Goal: Communication & Community: Share content

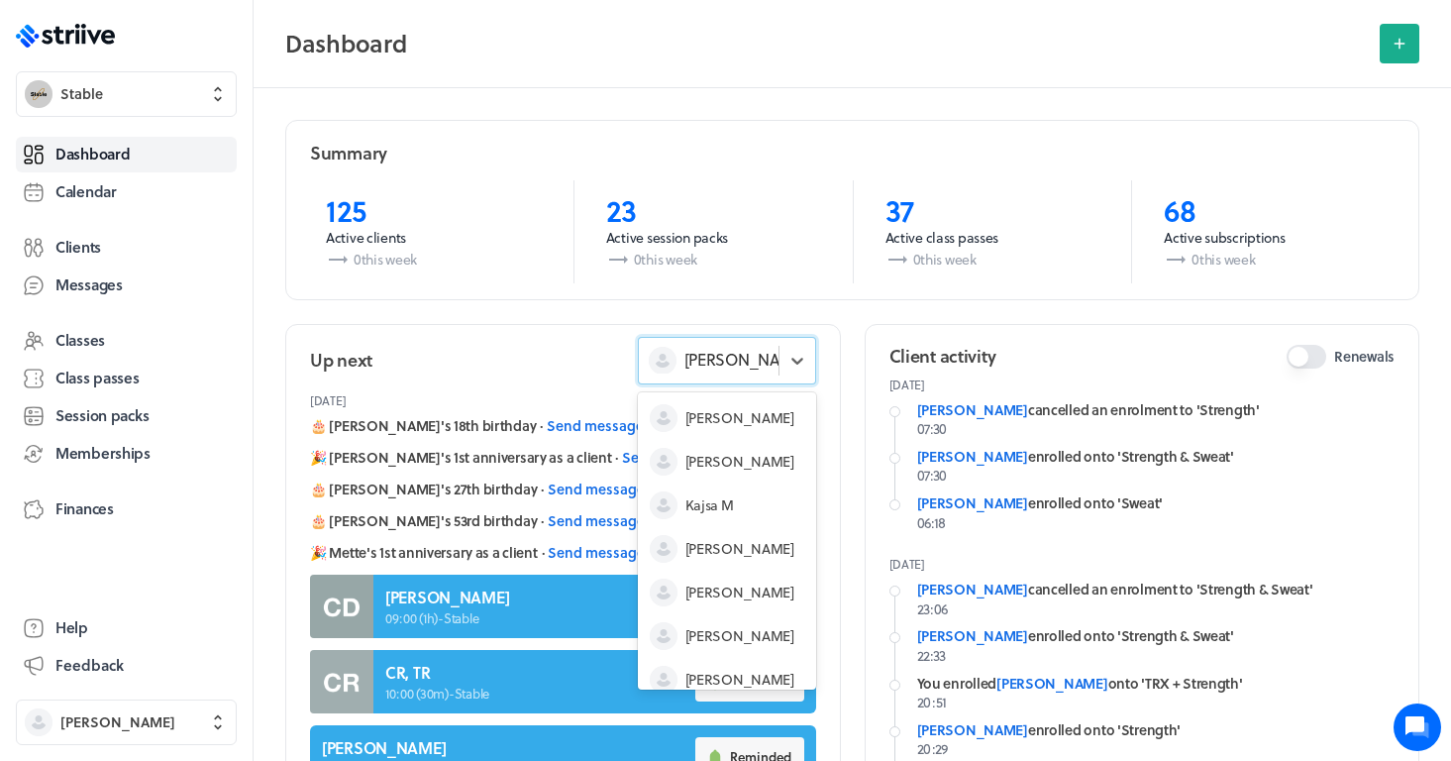
click at [739, 360] on span "[PERSON_NAME]" at bounding box center [746, 360] width 123 height 22
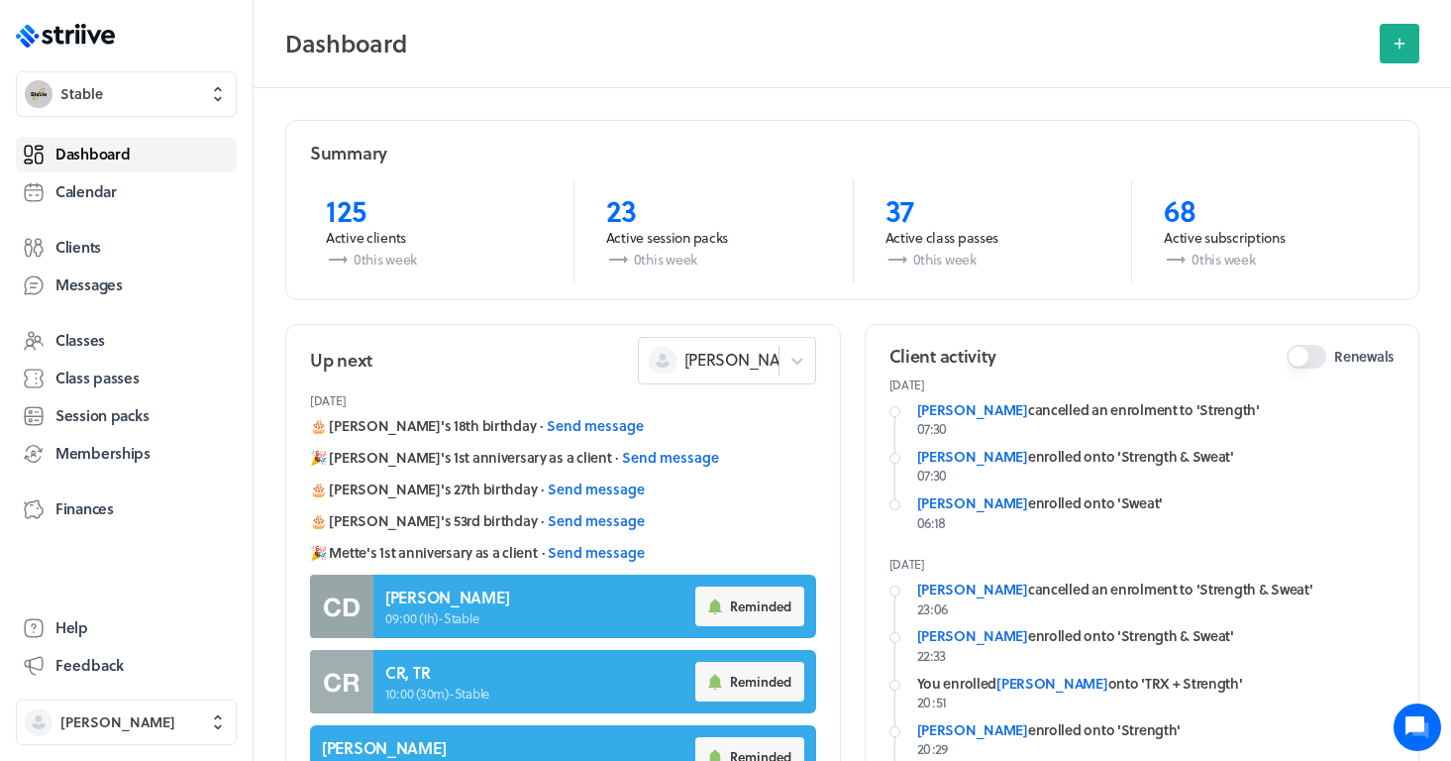
click at [91, 155] on span "Dashboard" at bounding box center [92, 154] width 74 height 21
click at [80, 512] on span "Finances" at bounding box center [84, 508] width 58 height 21
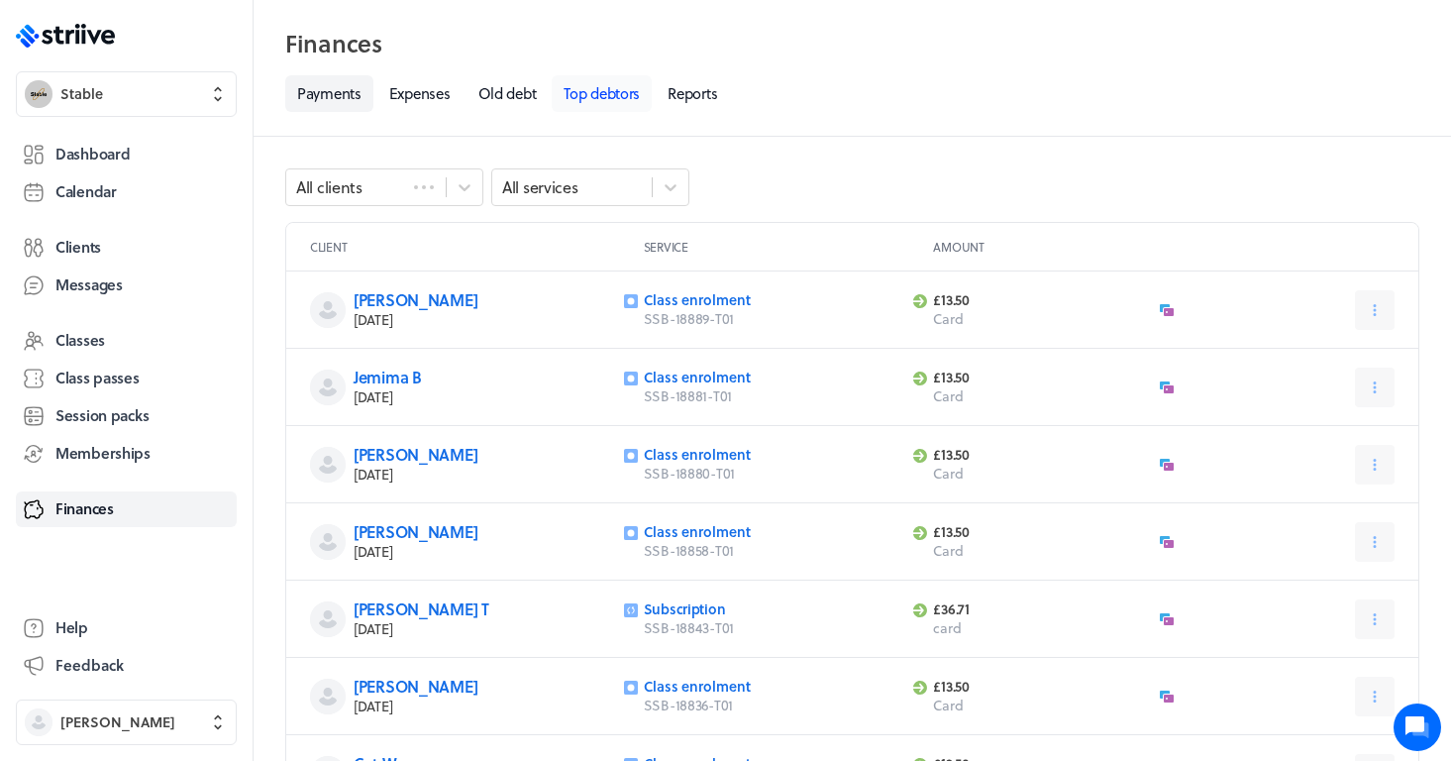
click at [619, 92] on link "Top debtors" at bounding box center [602, 93] width 100 height 37
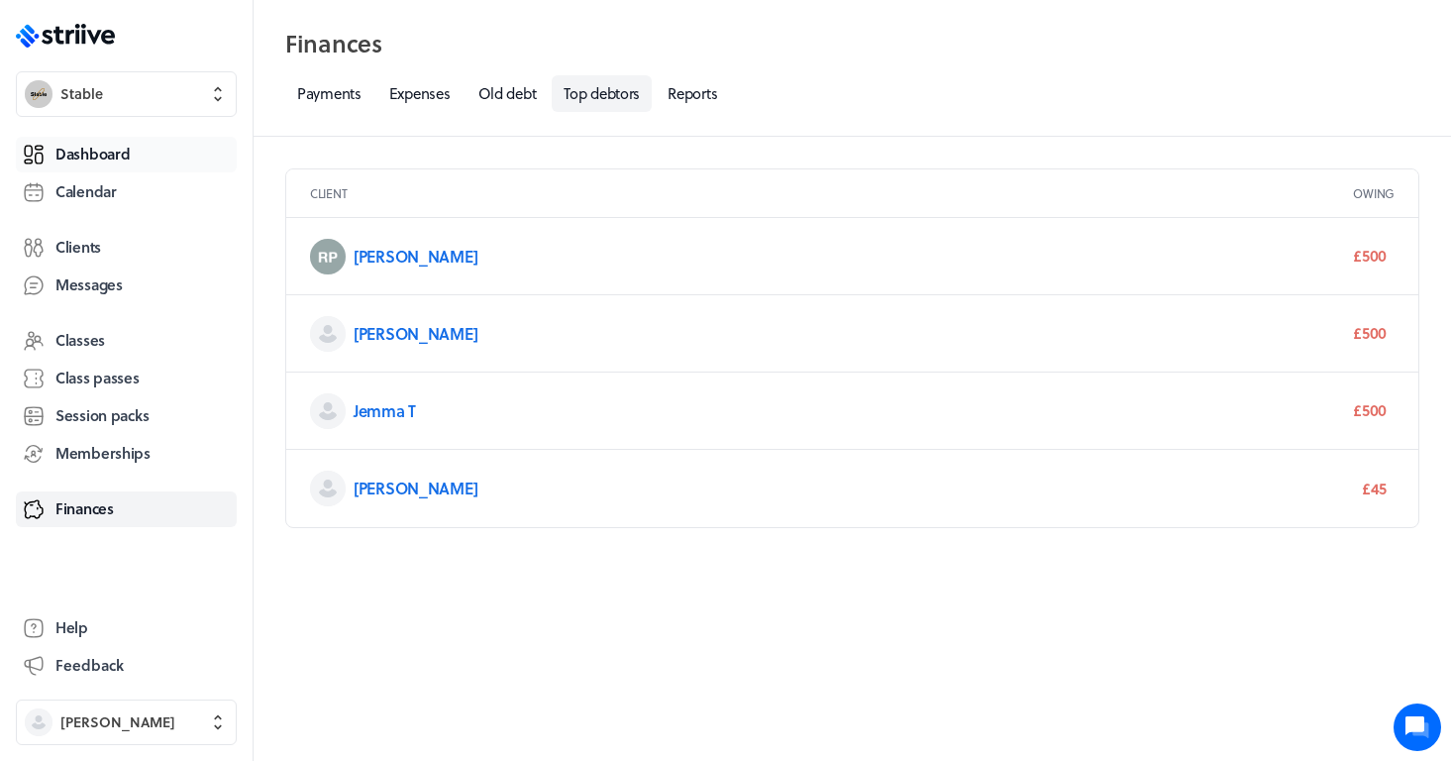
click at [78, 158] on span "Dashboard" at bounding box center [92, 154] width 74 height 21
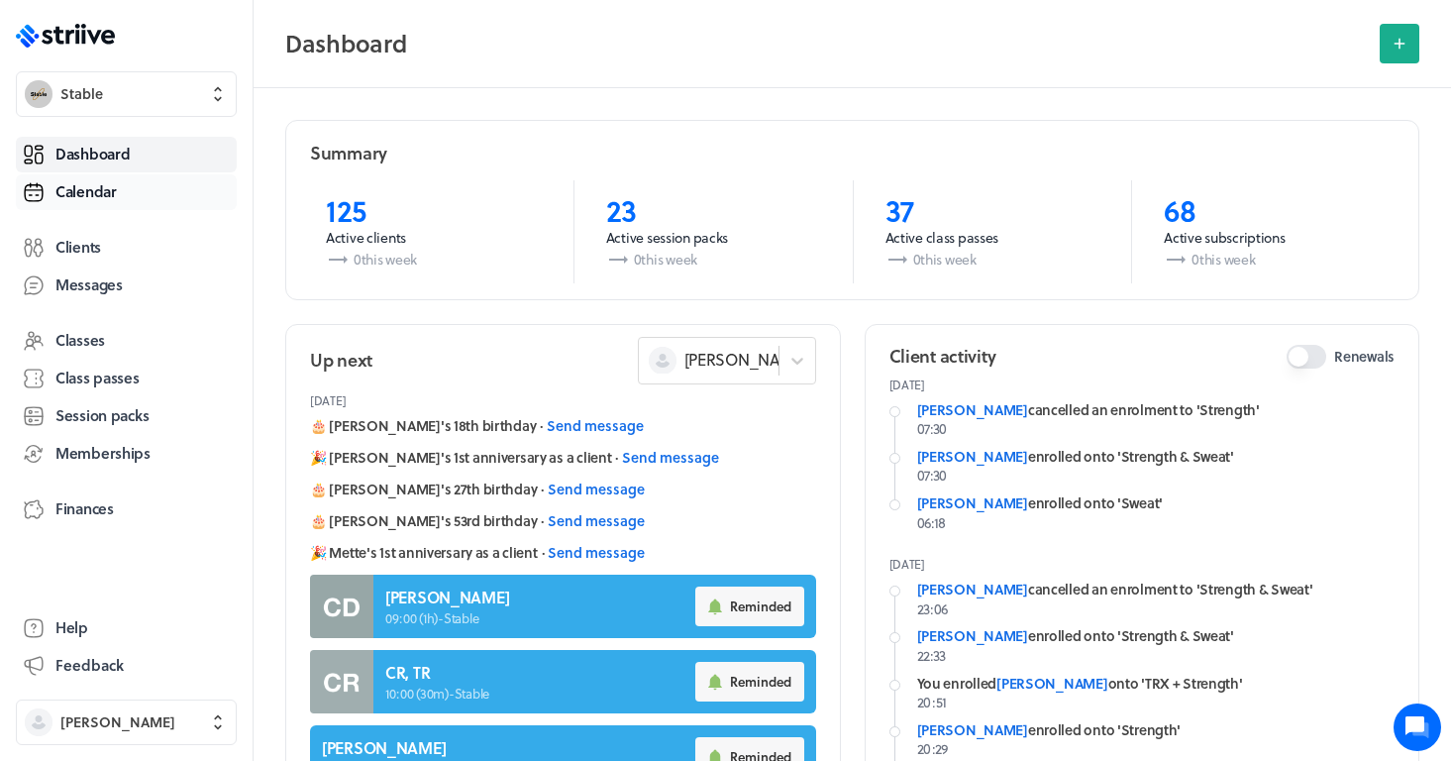
click at [90, 200] on span "Calendar" at bounding box center [85, 191] width 61 height 21
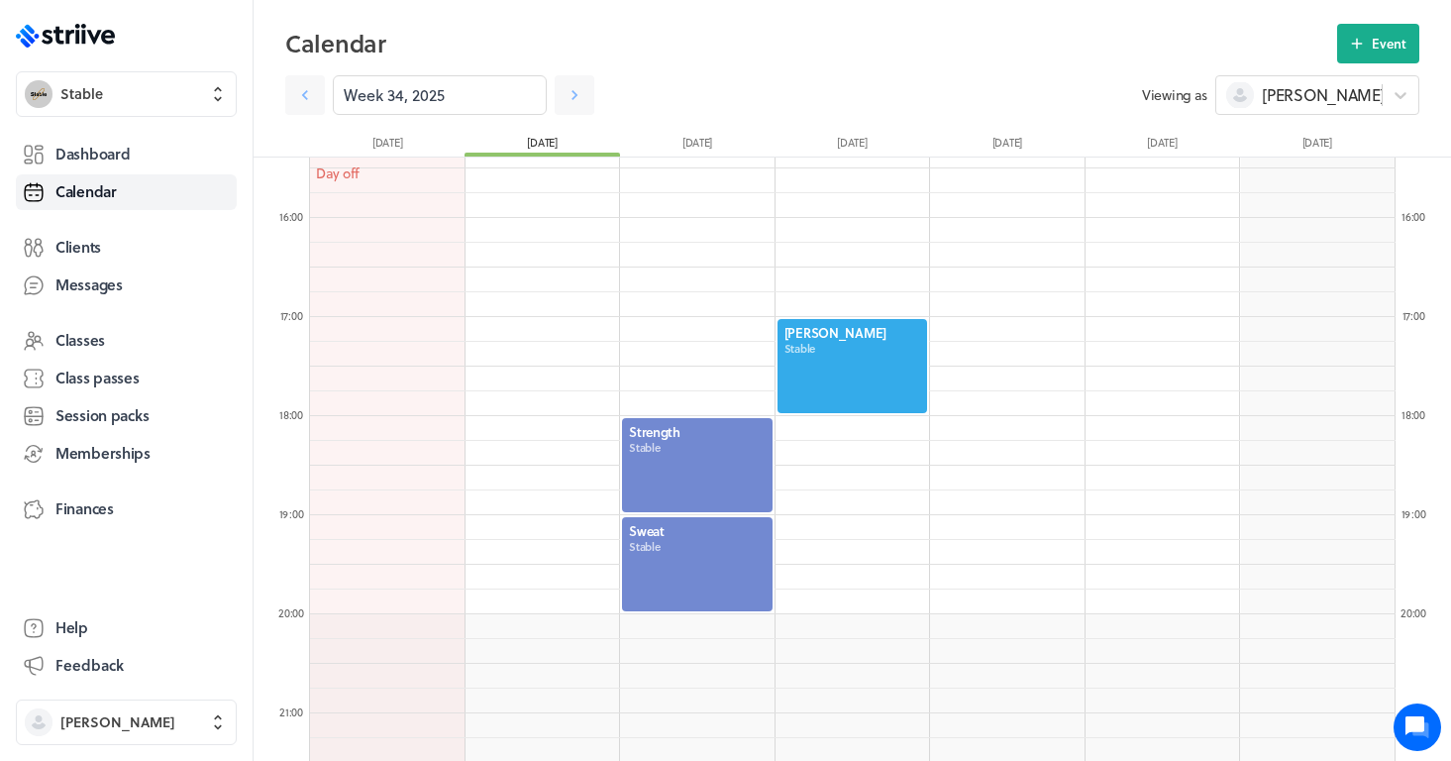
scroll to position [1530, 0]
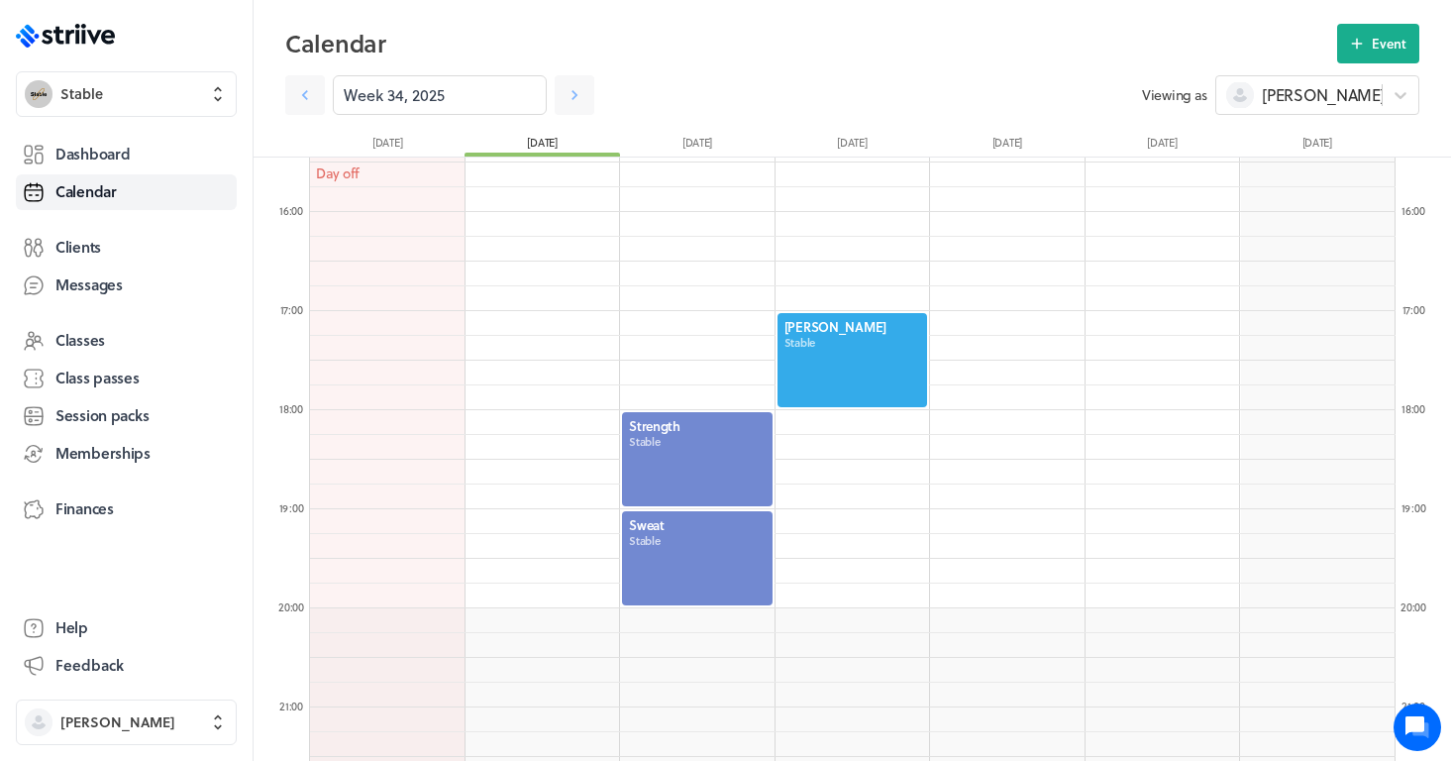
click at [665, 449] on div at bounding box center [697, 459] width 155 height 98
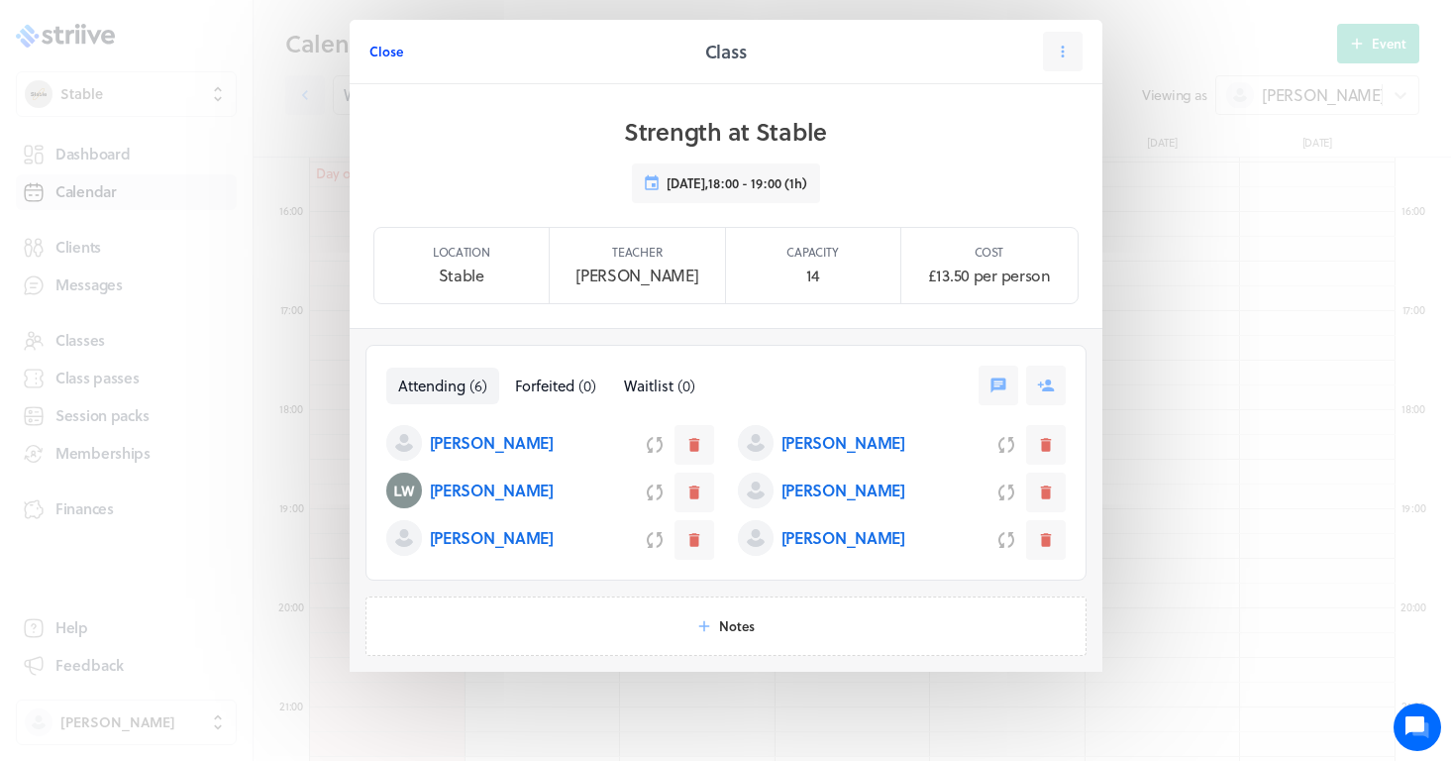
click at [385, 55] on span "Close" at bounding box center [386, 52] width 34 height 18
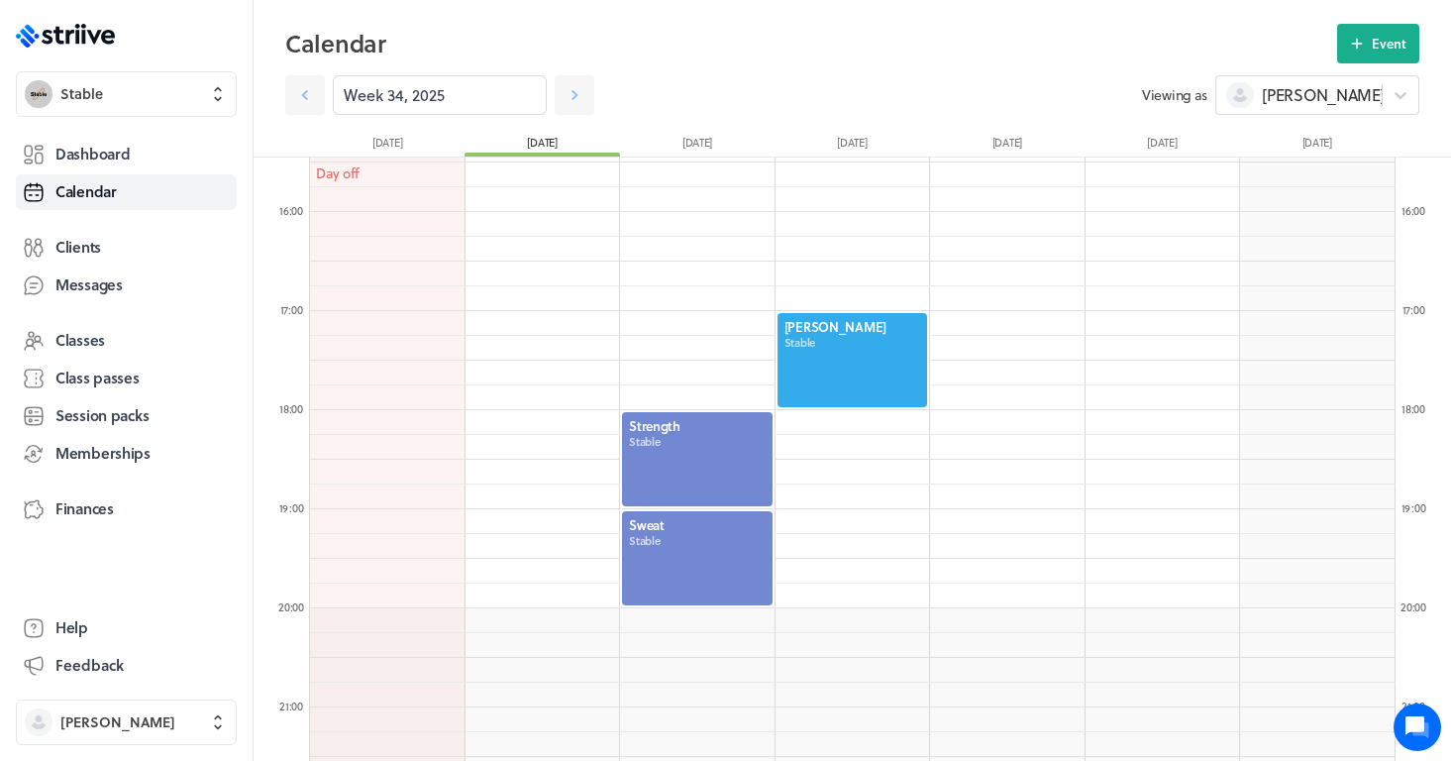
click at [682, 597] on div at bounding box center [697, 558] width 155 height 98
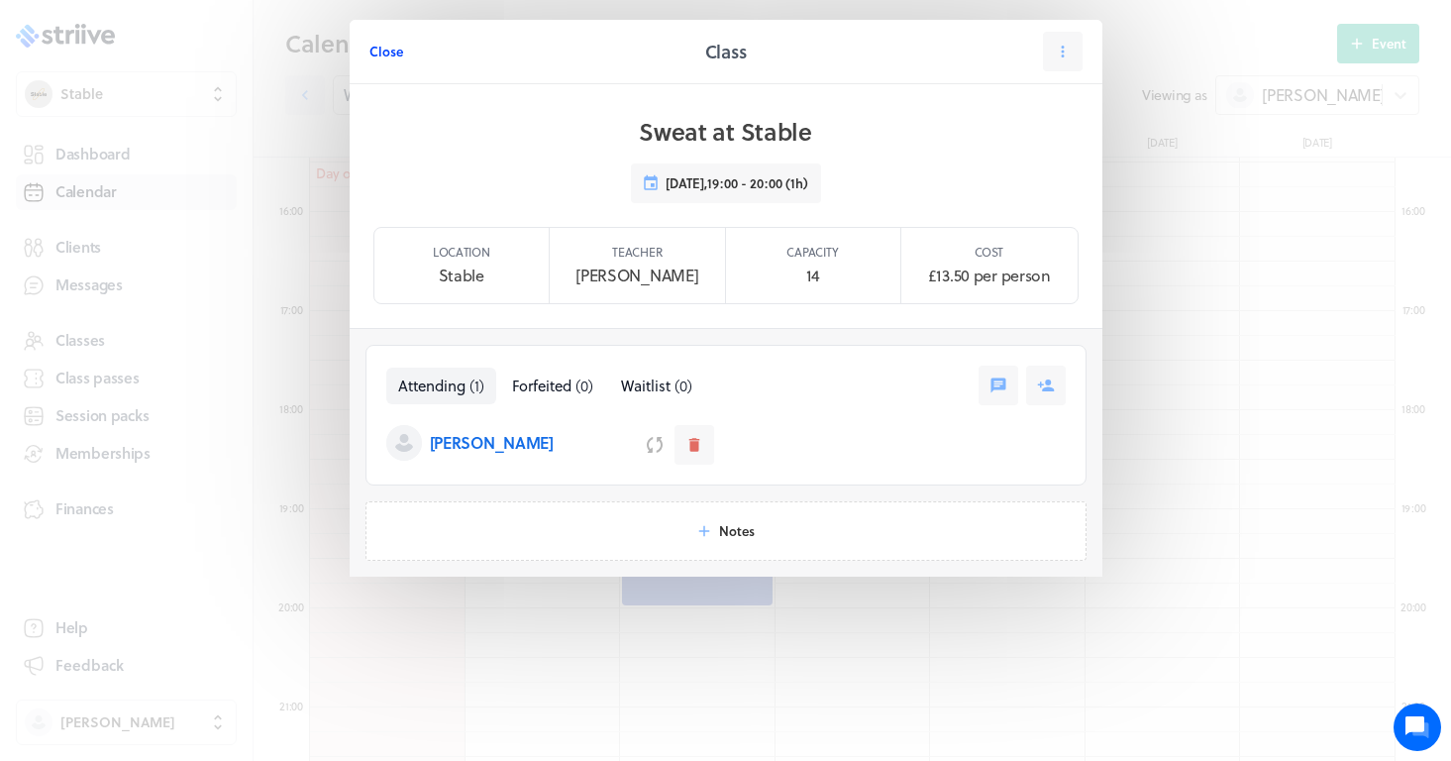
click at [391, 48] on span "Close" at bounding box center [386, 52] width 34 height 18
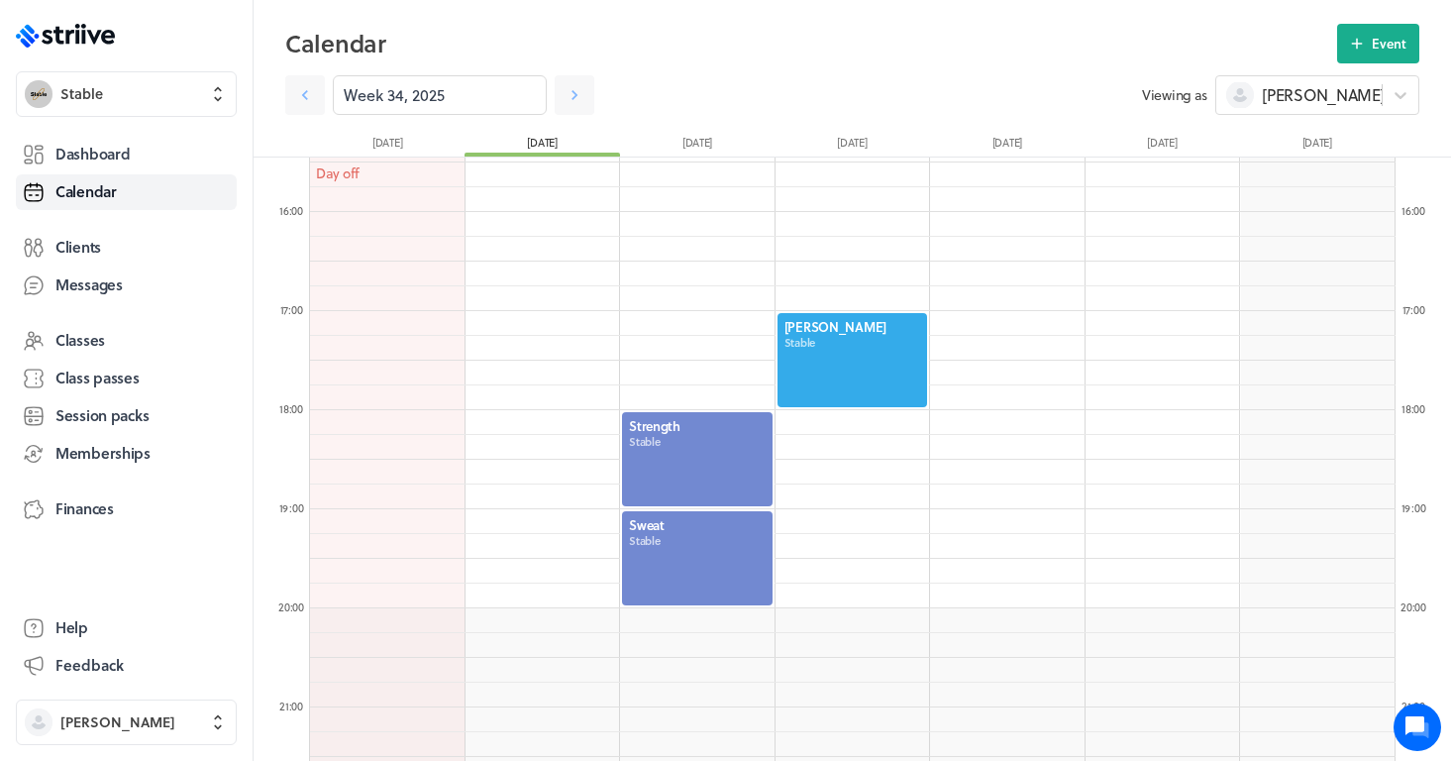
click at [718, 478] on div at bounding box center [697, 459] width 155 height 98
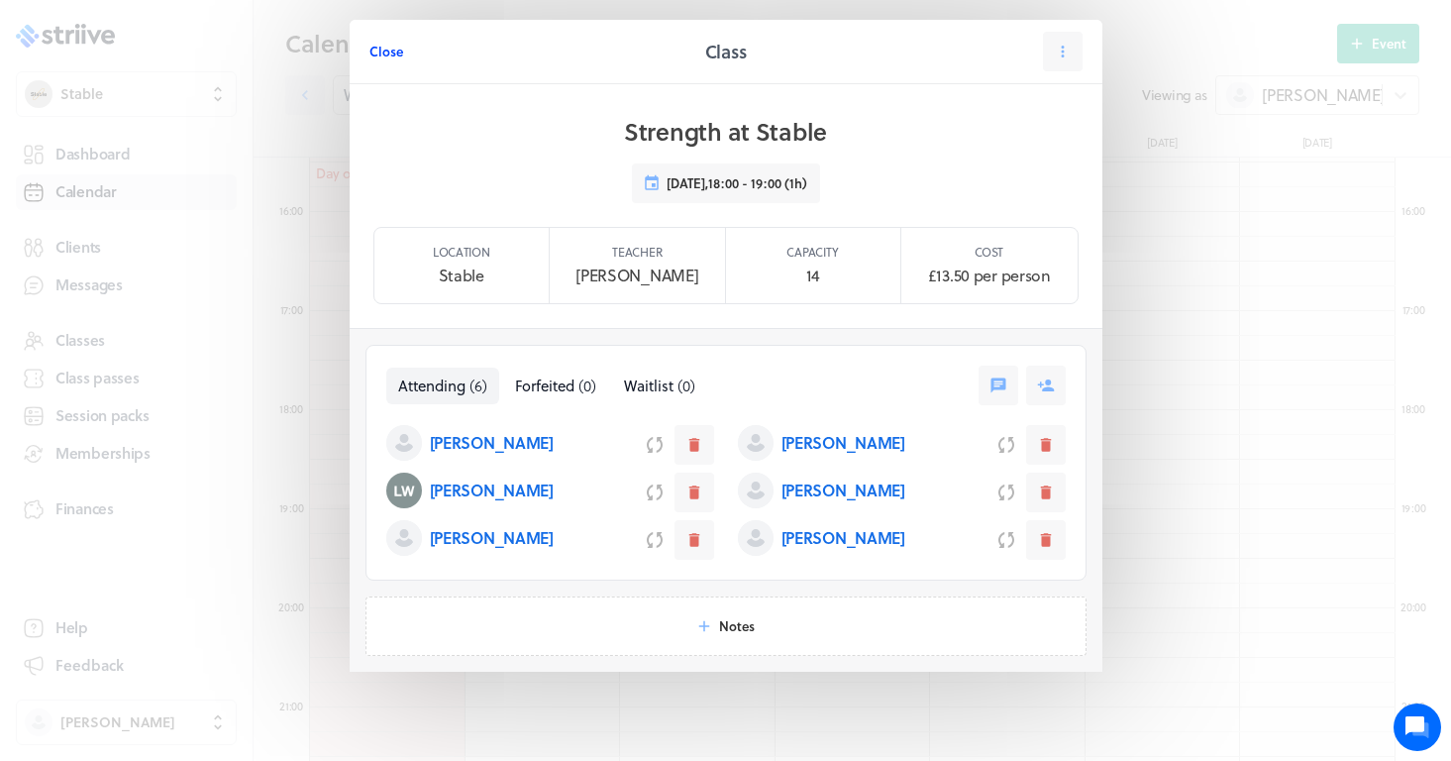
click at [387, 53] on span "Close" at bounding box center [386, 52] width 34 height 18
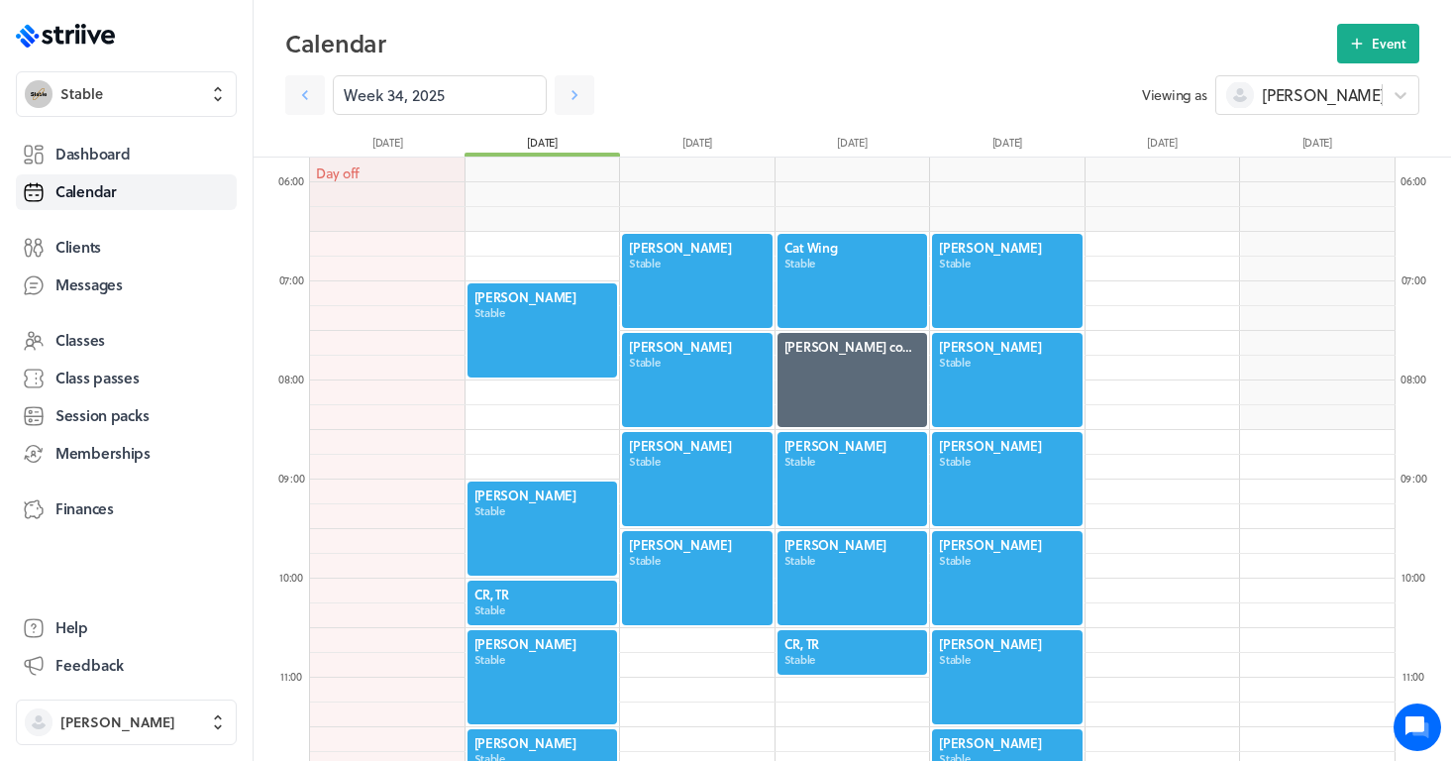
scroll to position [568, 0]
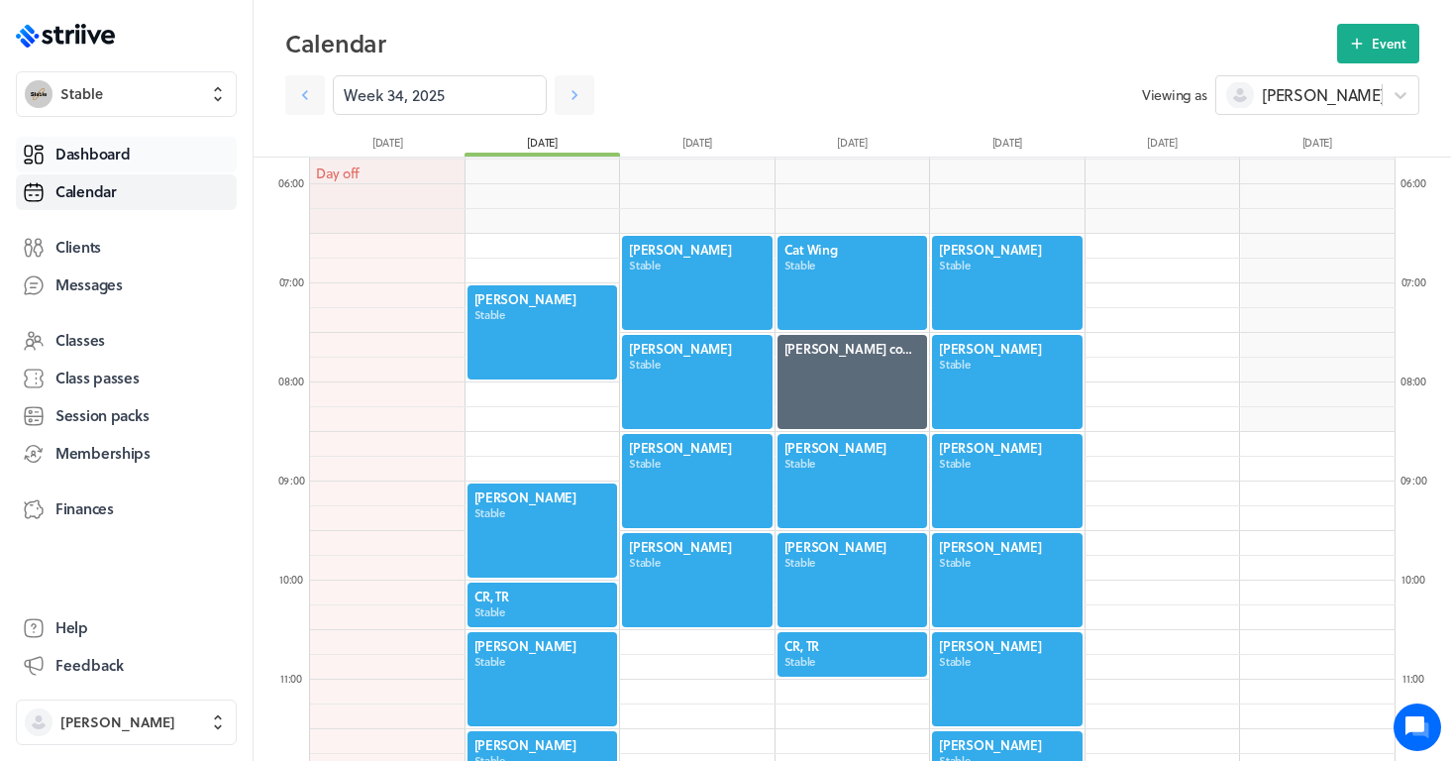
click at [119, 162] on span "Dashboard" at bounding box center [92, 154] width 74 height 21
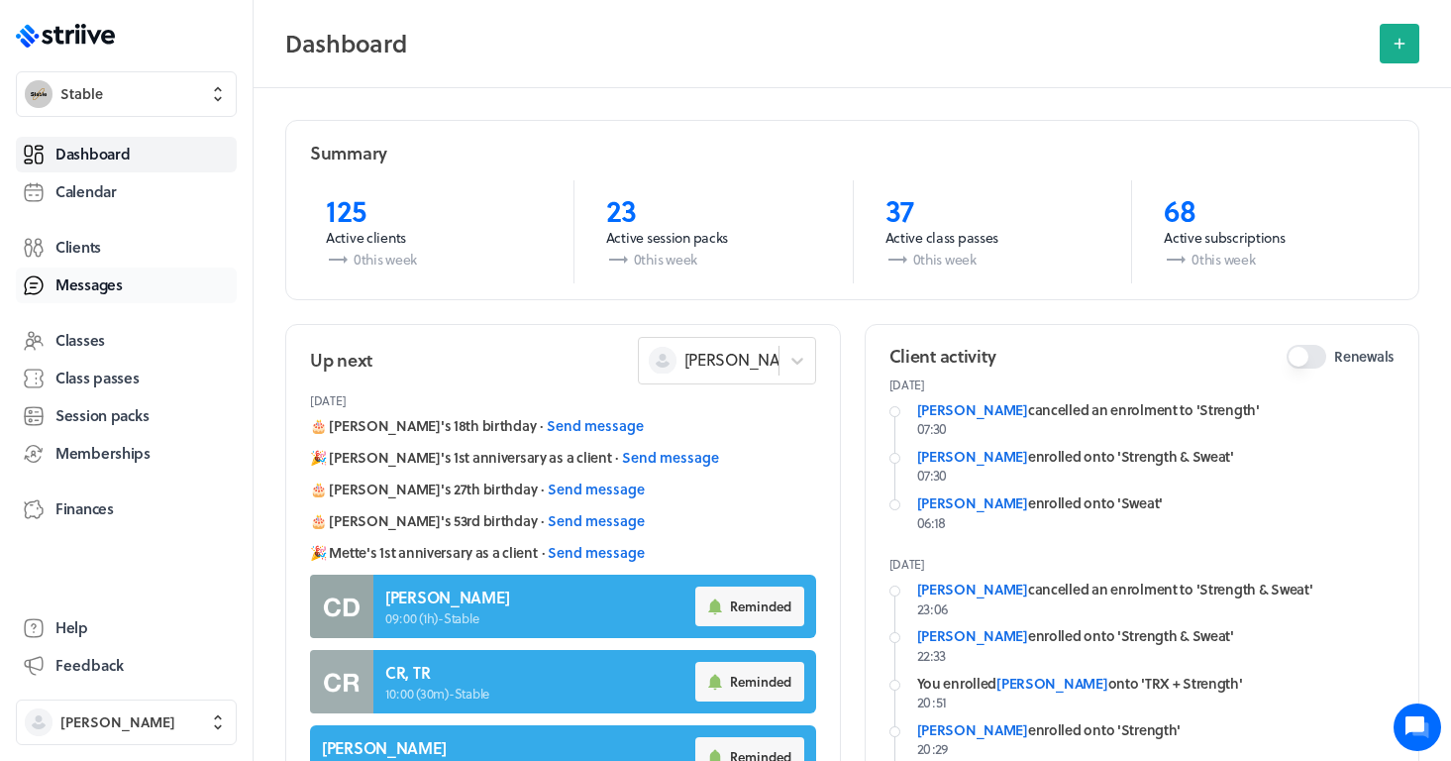
click at [88, 292] on span "Messages" at bounding box center [88, 284] width 67 height 21
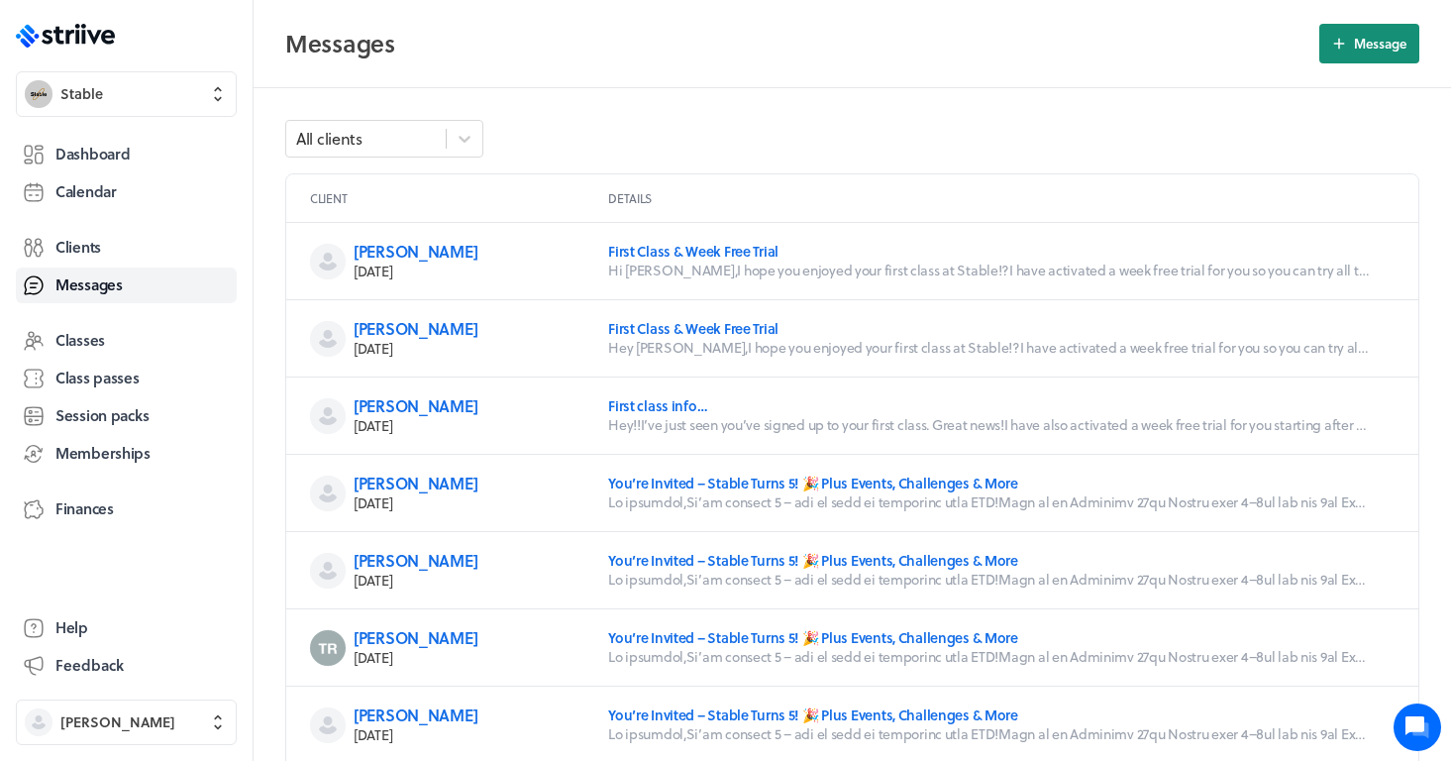
click at [1368, 37] on span "Message" at bounding box center [1380, 44] width 53 height 18
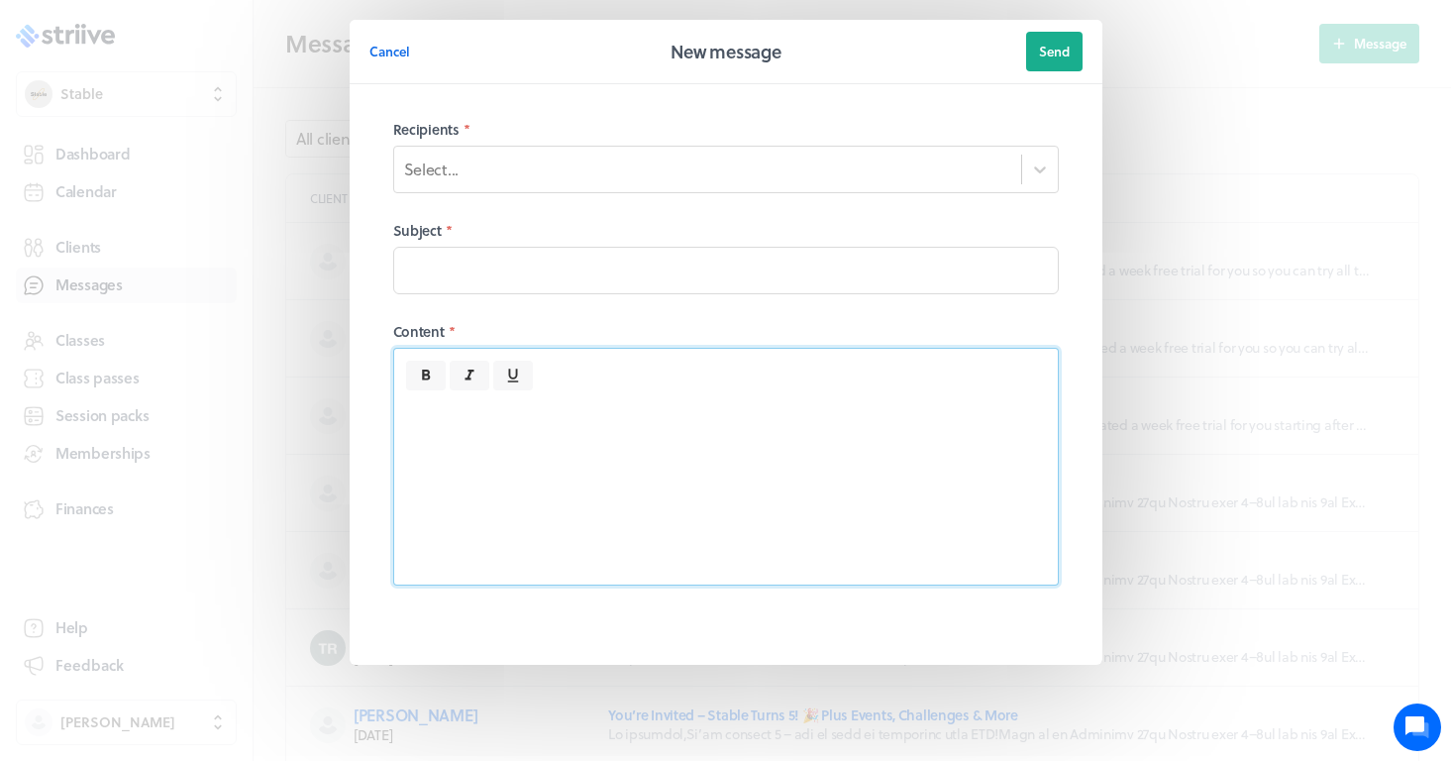
click at [570, 447] on div at bounding box center [726, 487] width 664 height 194
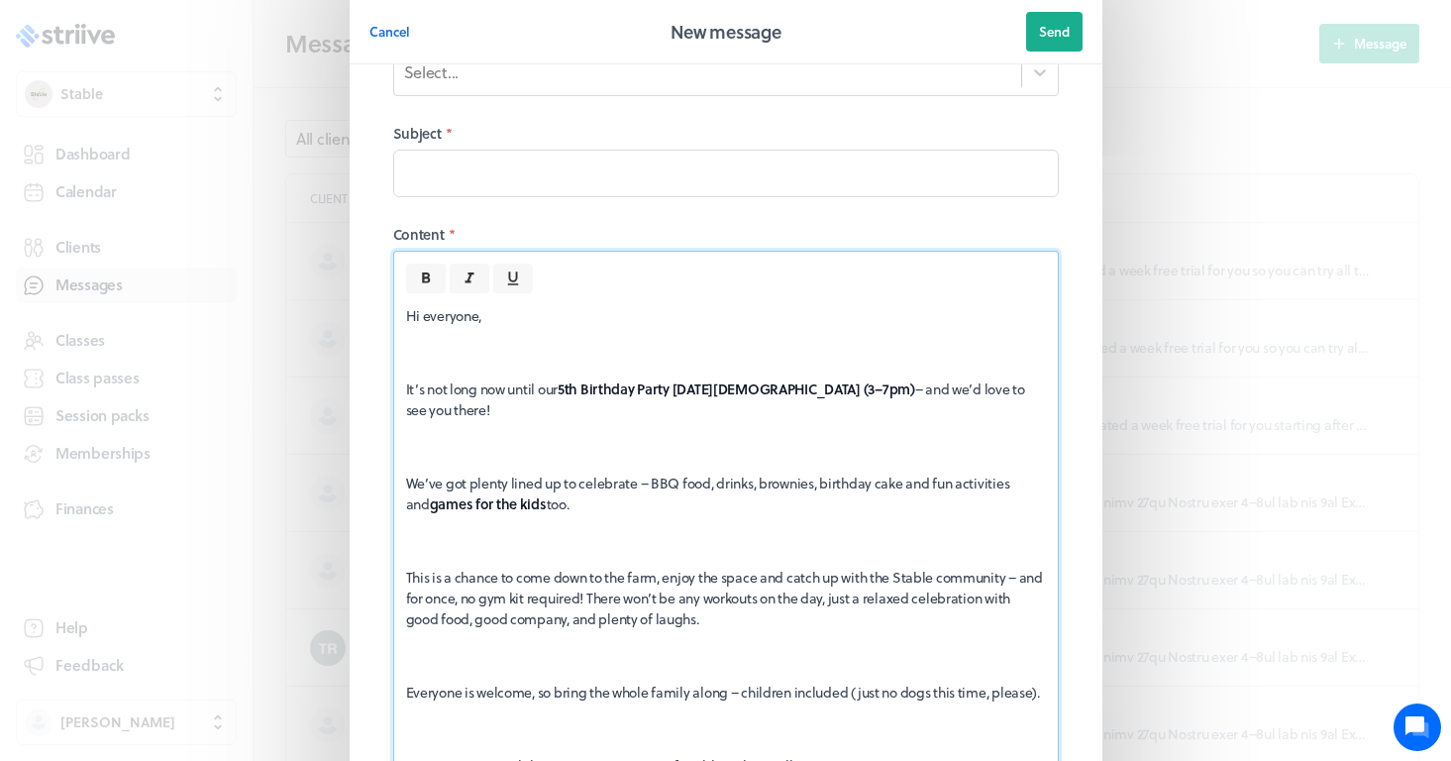
scroll to position [83, 0]
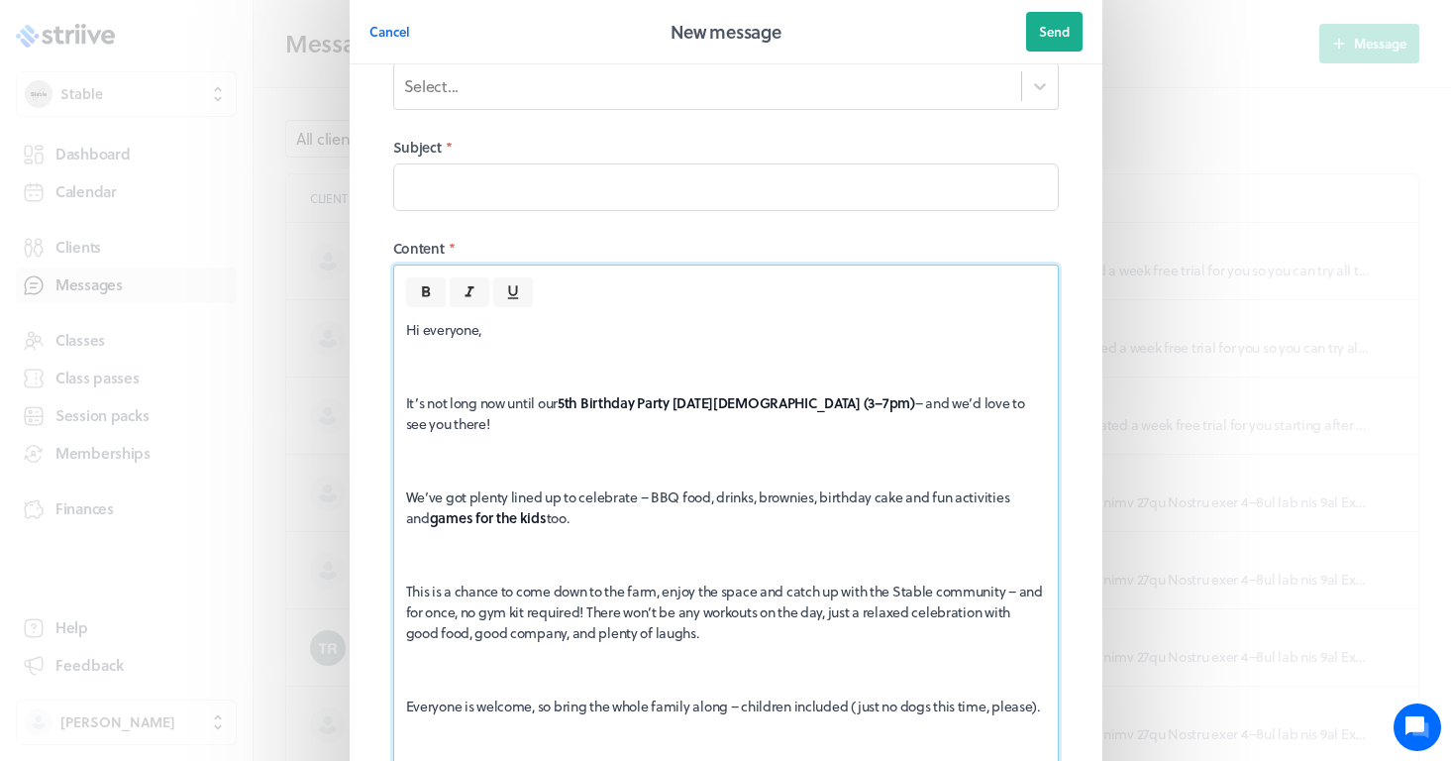
click at [466, 376] on div "Hi everyone, It’s not long now until our 5th Birthday Party [DATE][DEMOGRAPHIC_…" at bounding box center [726, 591] width 664 height 568
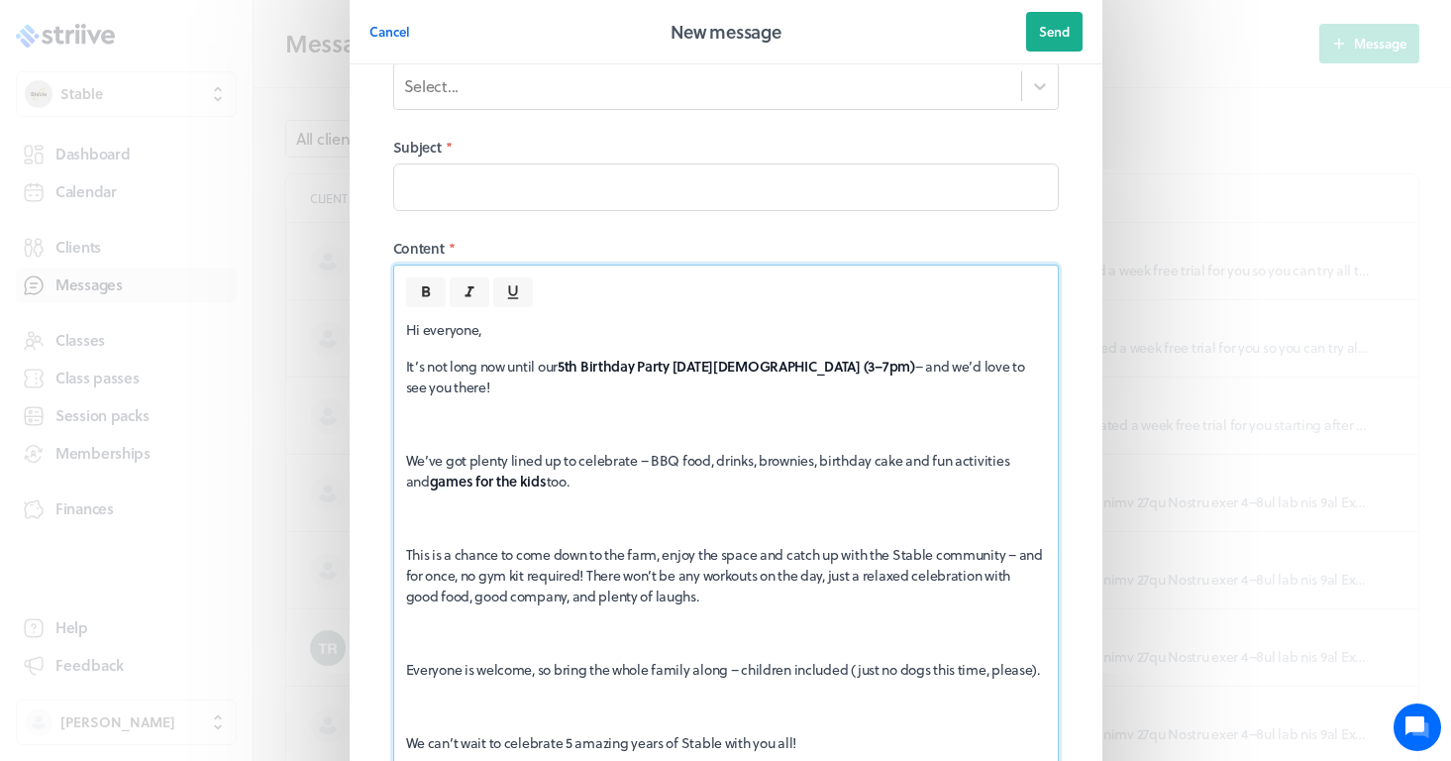
click at [407, 456] on p "We’ve got plenty lined up to celebrate – BBQ food, drinks, brownies, birthday c…" at bounding box center [726, 471] width 640 height 42
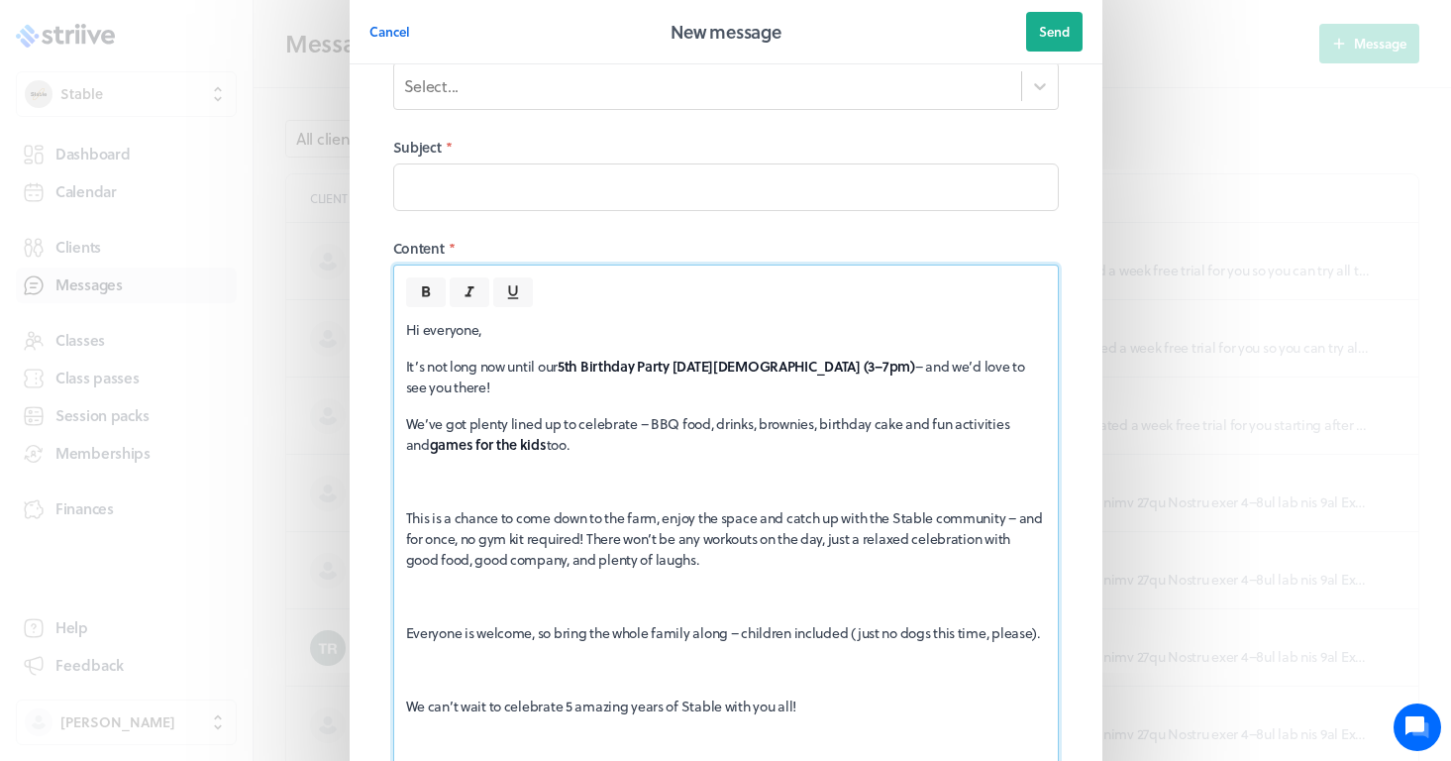
click at [407, 519] on p "This is a chance to come down to the farm, enjoy the space and catch up with th…" at bounding box center [726, 538] width 640 height 62
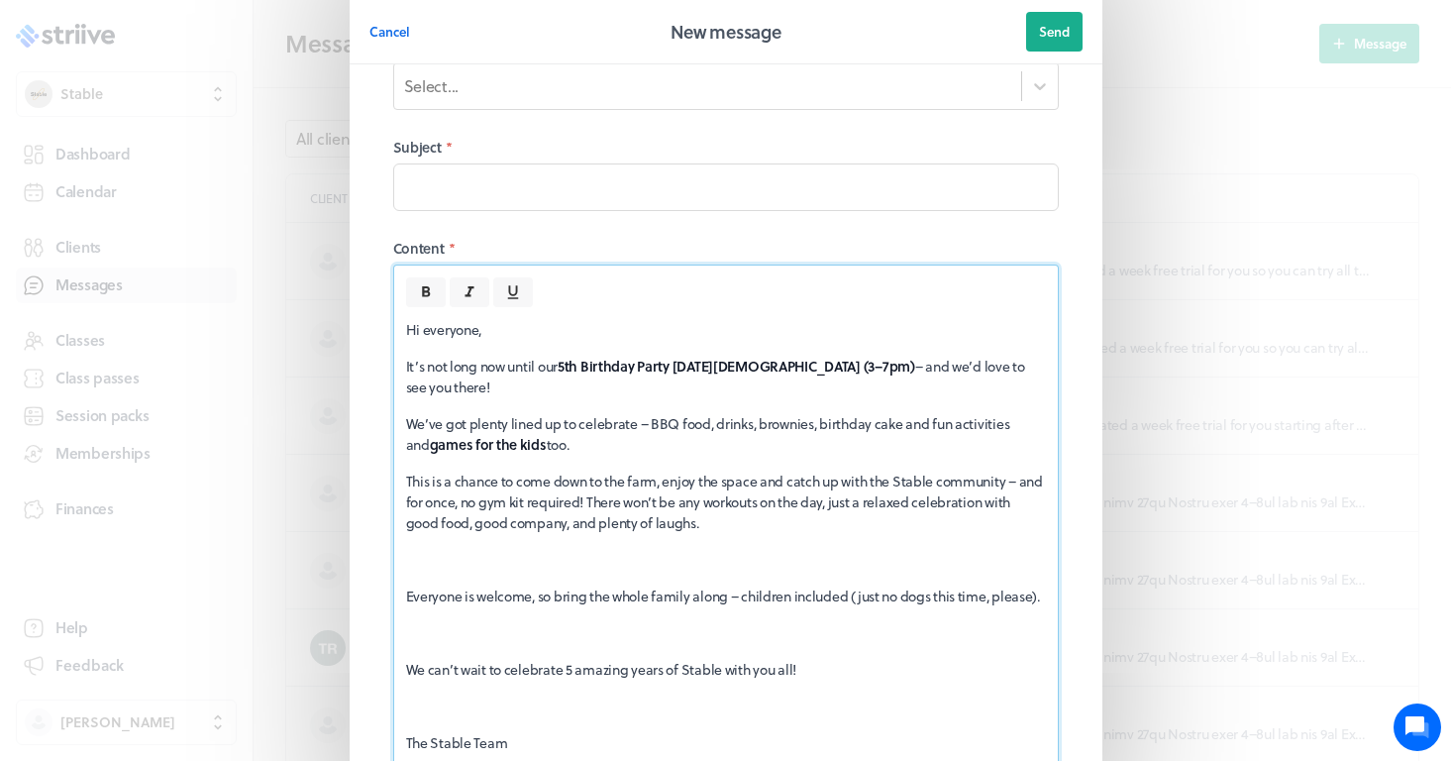
click at [406, 602] on p "Everyone is welcome, so bring the whole family along – children included (just …" at bounding box center [726, 595] width 640 height 21
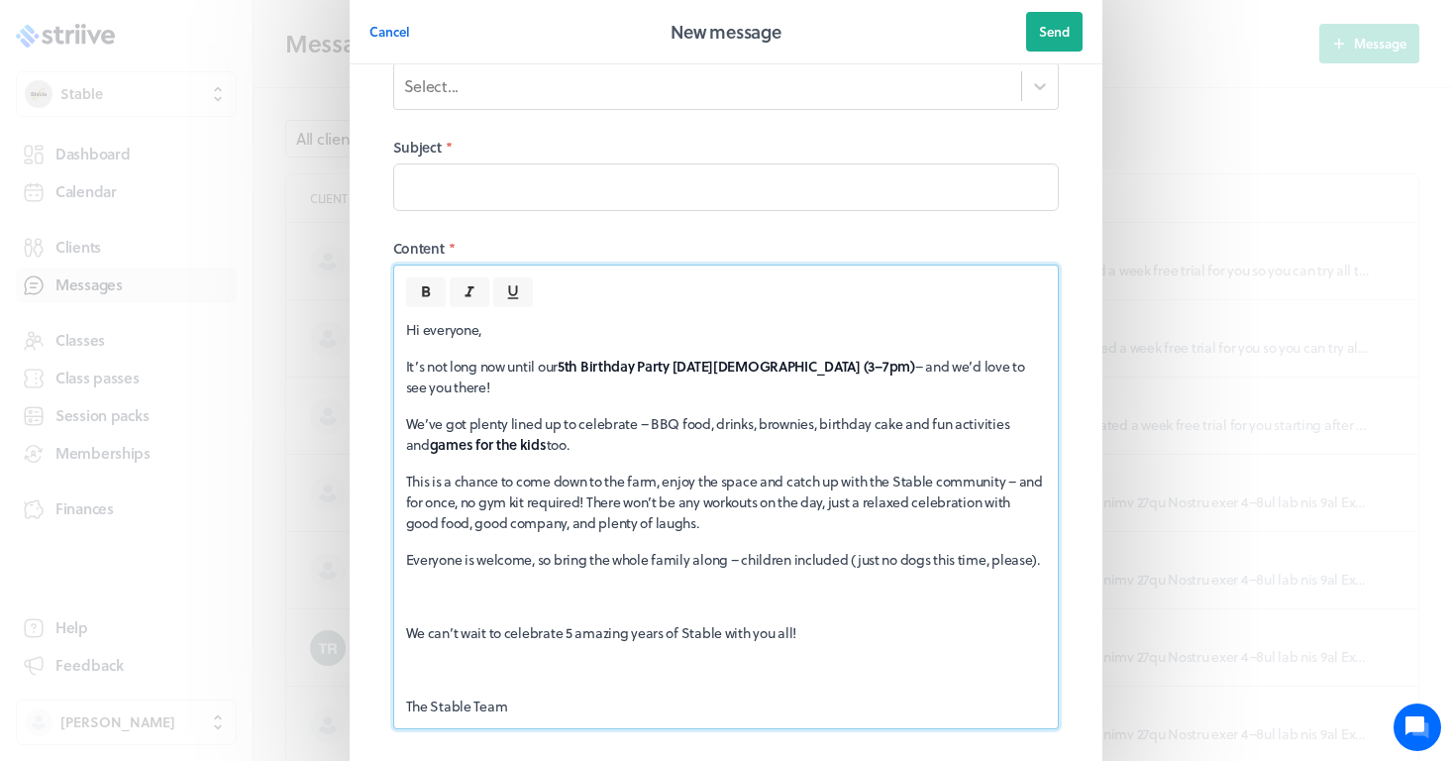
click at [406, 643] on p "We can’t wait to celebrate 5 amazing years of Stable with you all!" at bounding box center [726, 632] width 640 height 21
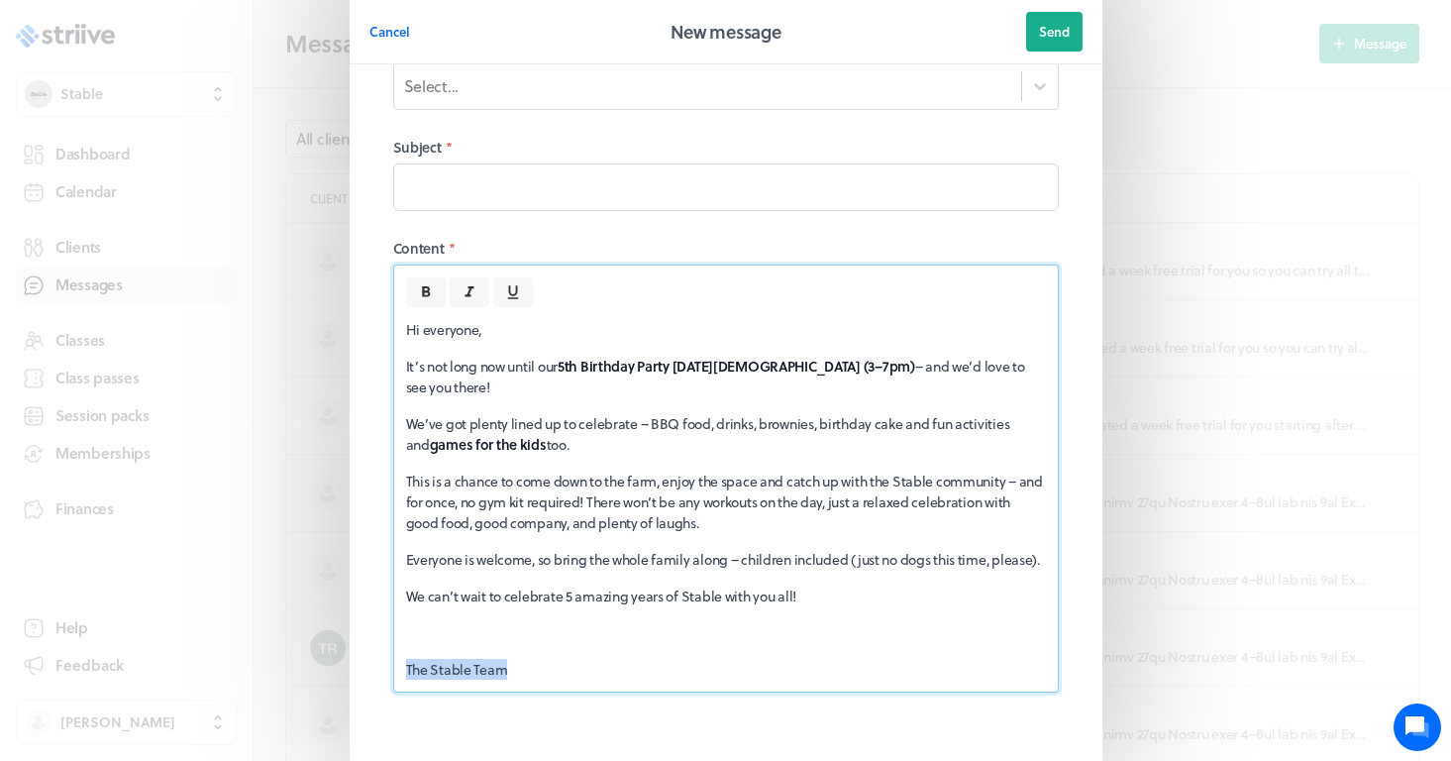
drag, startPoint x: 519, startPoint y: 692, endPoint x: 318, endPoint y: 683, distance: 201.3
click at [318, 683] on div "Cancel New message Send Recipients * Select... Subject * Content * Hi everyone,…" at bounding box center [725, 394] width 1451 height 954
click at [478, 643] on p at bounding box center [726, 632] width 640 height 21
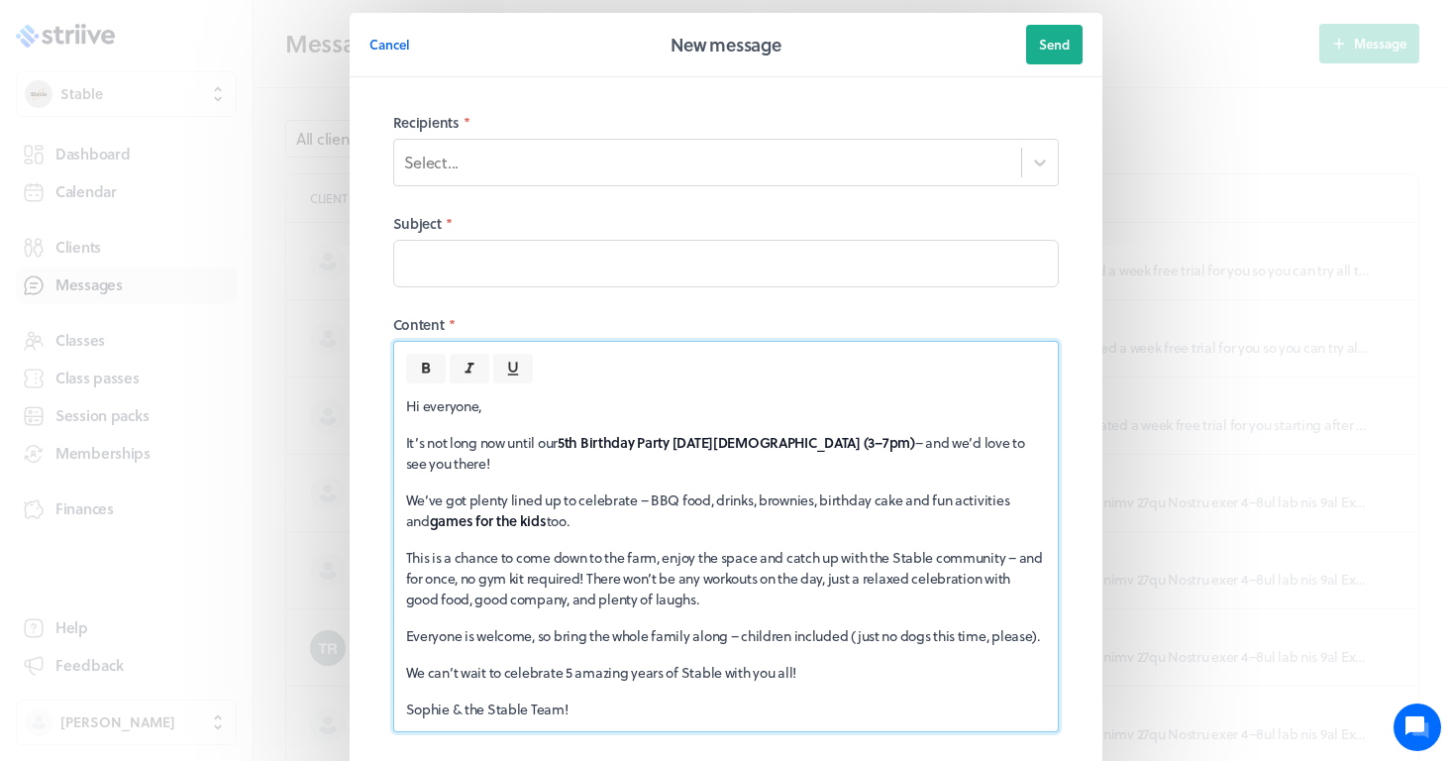
scroll to position [1, 0]
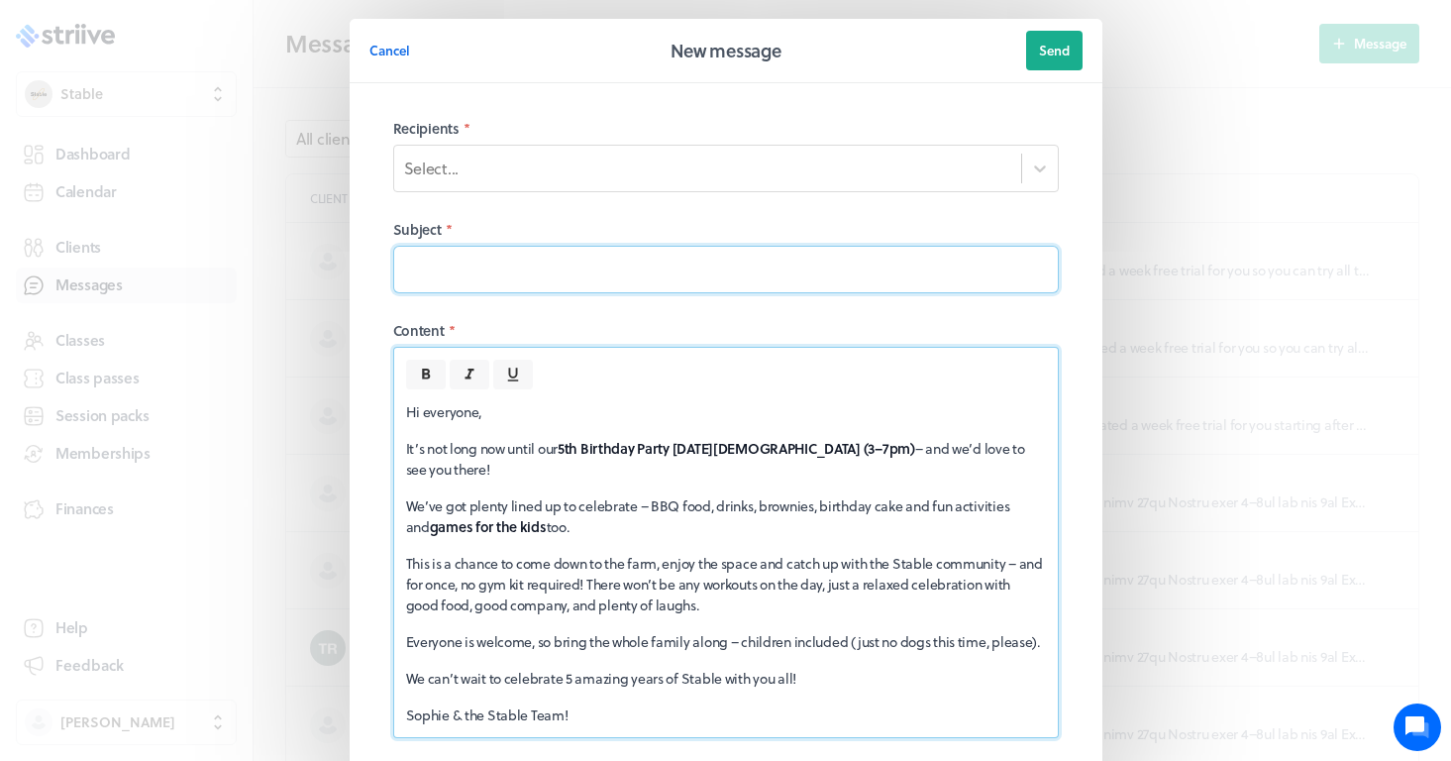
click at [493, 278] on input at bounding box center [726, 270] width 666 height 48
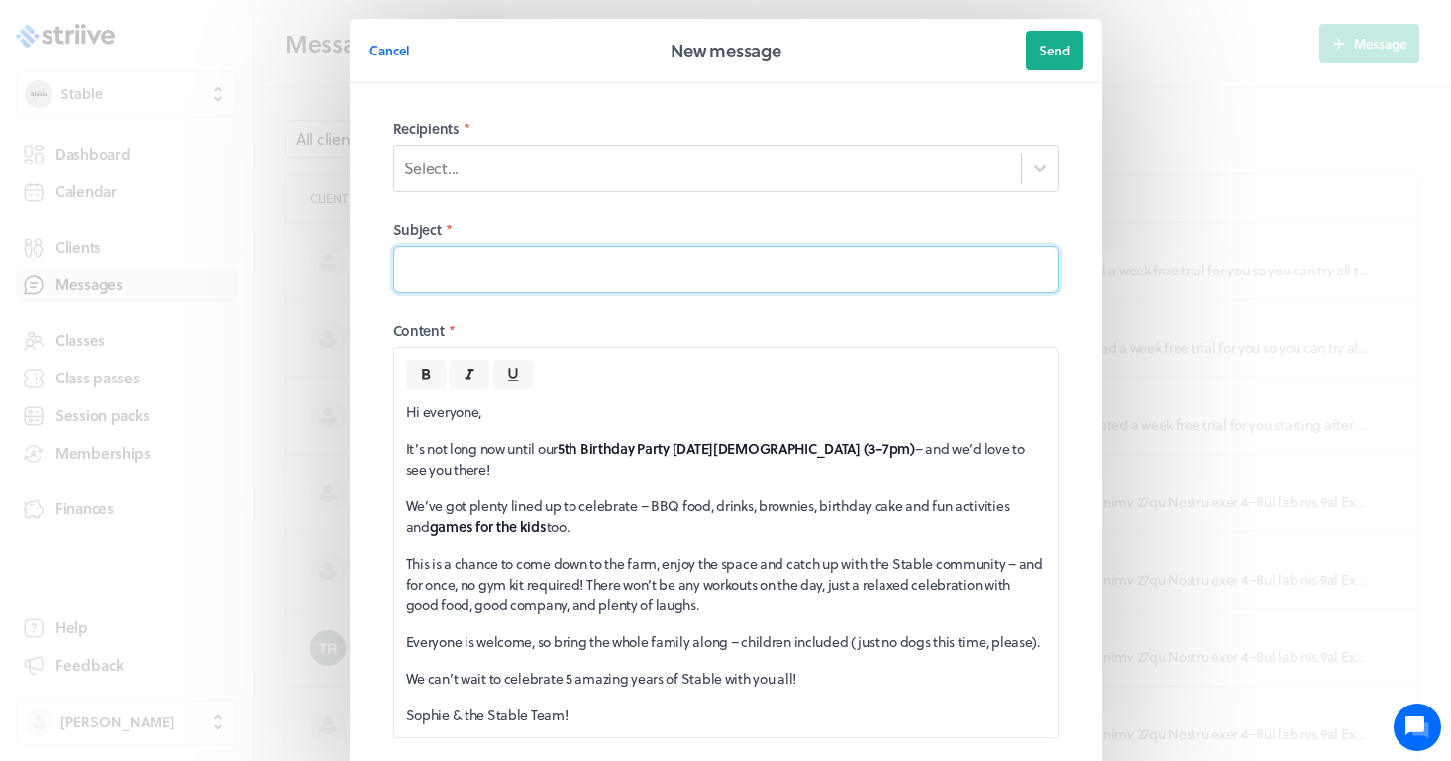
paste input "Not Long Until Our 5th Birthday Party! 🎉"
type input "Not Long Until Our 5th Birthday Party! 🎉"
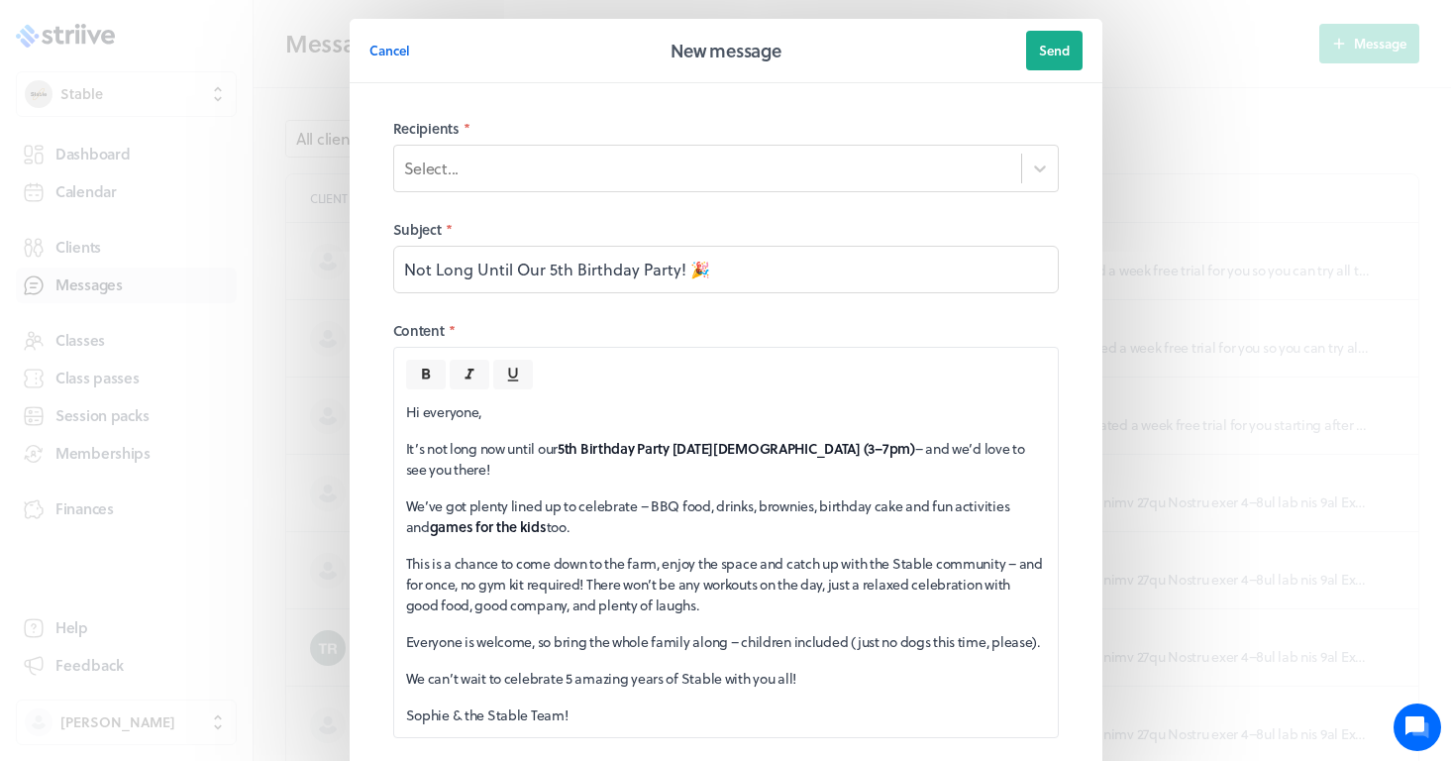
click at [1047, 225] on label "Subject *" at bounding box center [726, 230] width 666 height 20
